Goal: Task Accomplishment & Management: Use online tool/utility

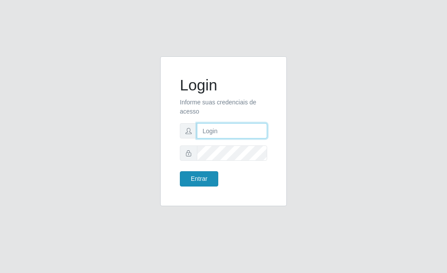
type input "[PERSON_NAME]"
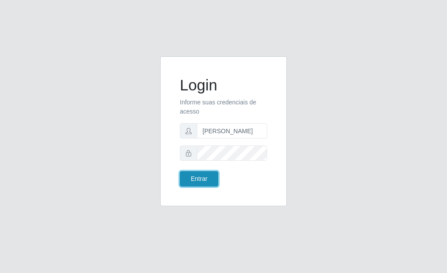
click at [207, 183] on button "Entrar" at bounding box center [199, 178] width 38 height 15
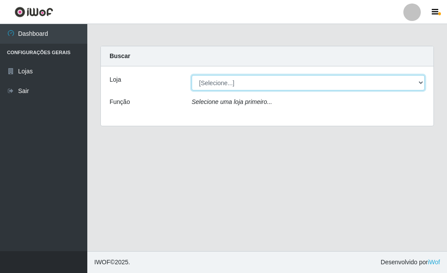
click at [419, 84] on select "[Selecione...] Bemais Supermercados - [GEOGRAPHIC_DATA]" at bounding box center [307, 82] width 233 height 15
click at [191, 75] on select "[Selecione...] Bemais Supermercados - [GEOGRAPHIC_DATA]" at bounding box center [307, 82] width 233 height 15
drag, startPoint x: 421, startPoint y: 80, endPoint x: 407, endPoint y: 88, distance: 16.0
click at [421, 81] on select "[Selecione...] Bemais Supermercados - [GEOGRAPHIC_DATA]" at bounding box center [307, 82] width 233 height 15
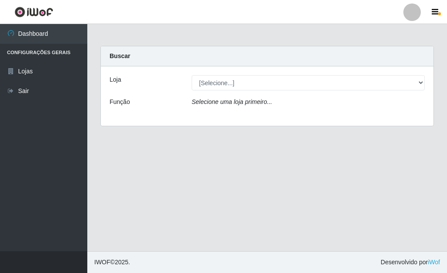
click at [342, 109] on div "Selecione uma loja primeiro..." at bounding box center [308, 103] width 246 height 13
